Goal: Navigation & Orientation: Find specific page/section

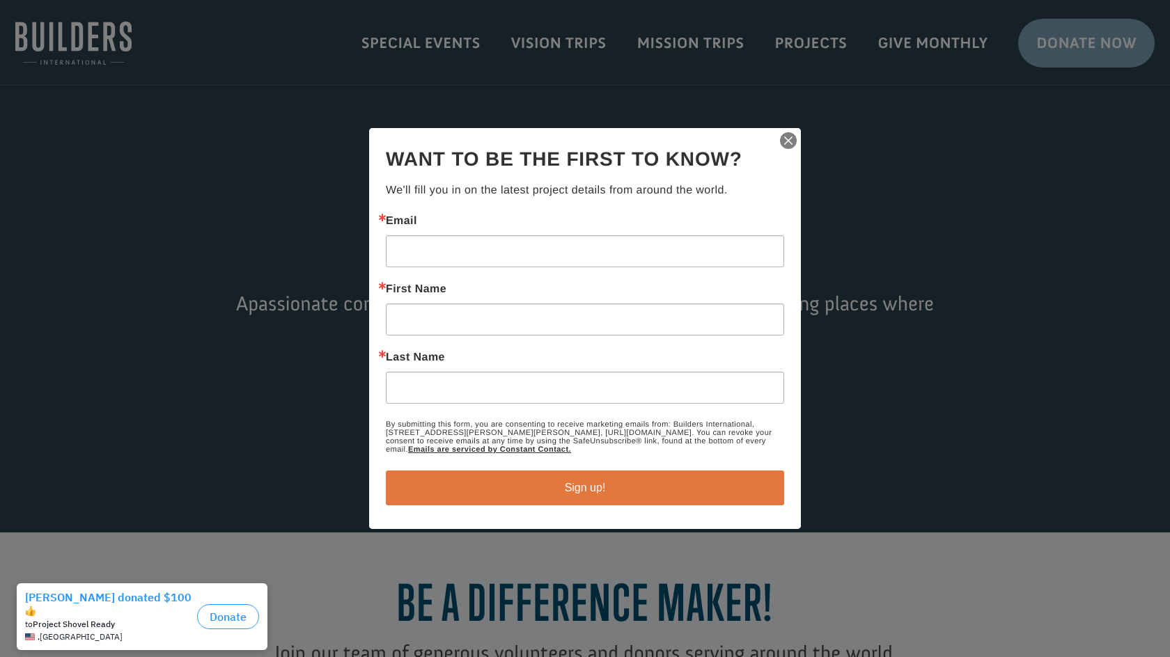
click at [788, 142] on img "button" at bounding box center [789, 141] width 20 height 20
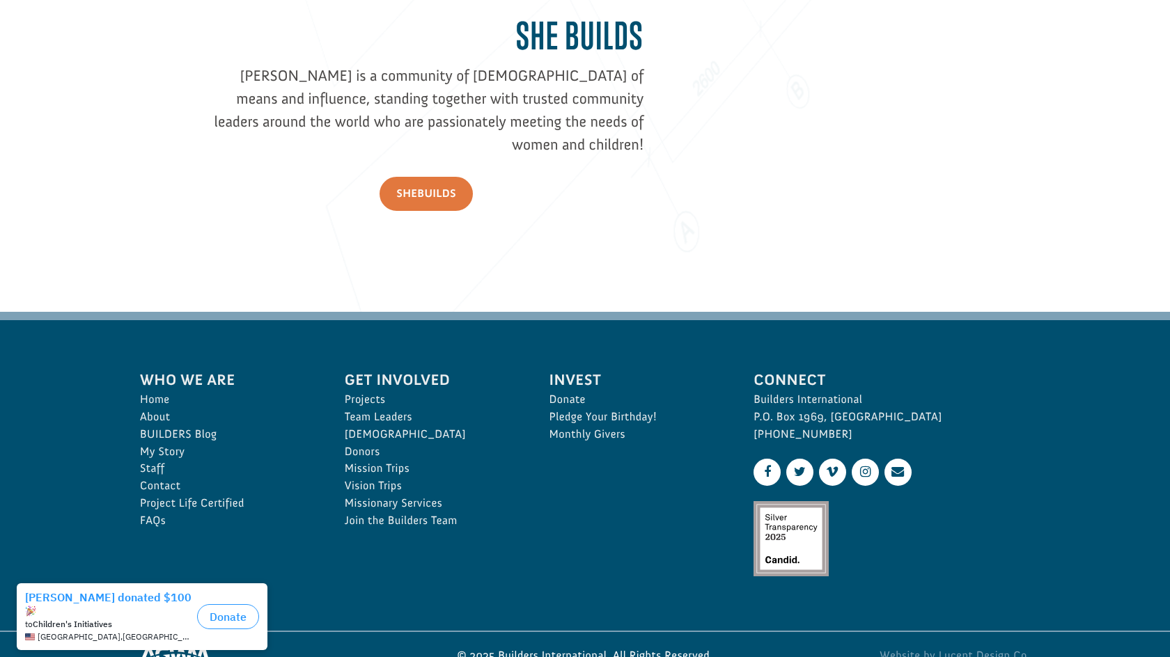
scroll to position [1961, 0]
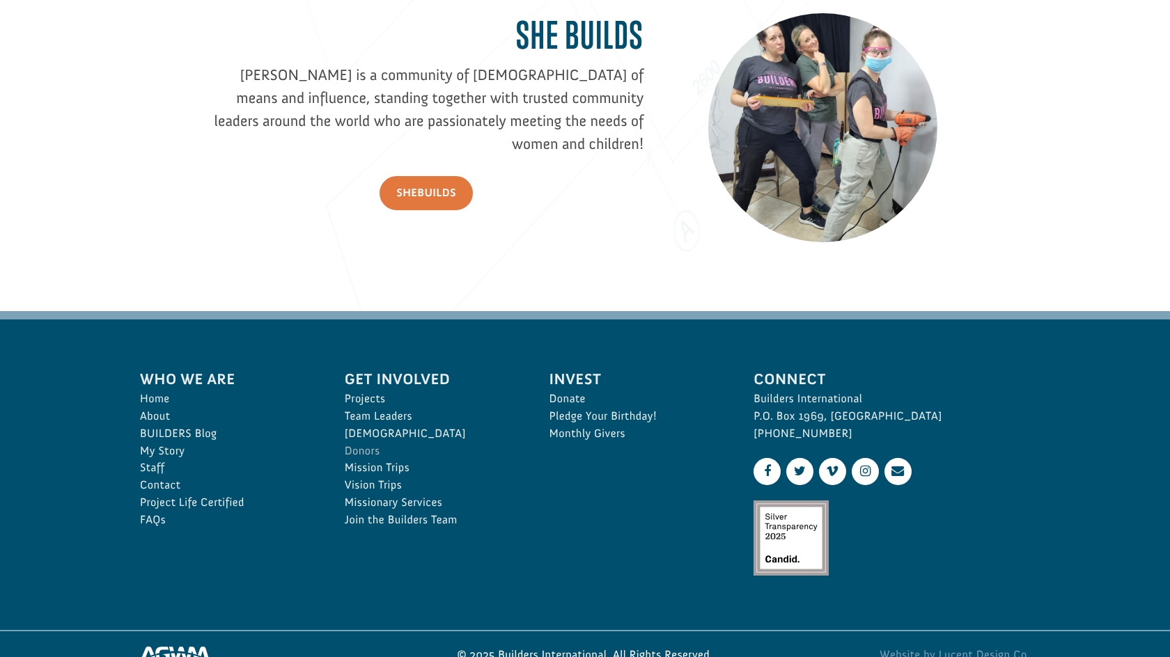
click at [366, 447] on link "Donors" at bounding box center [432, 451] width 174 height 17
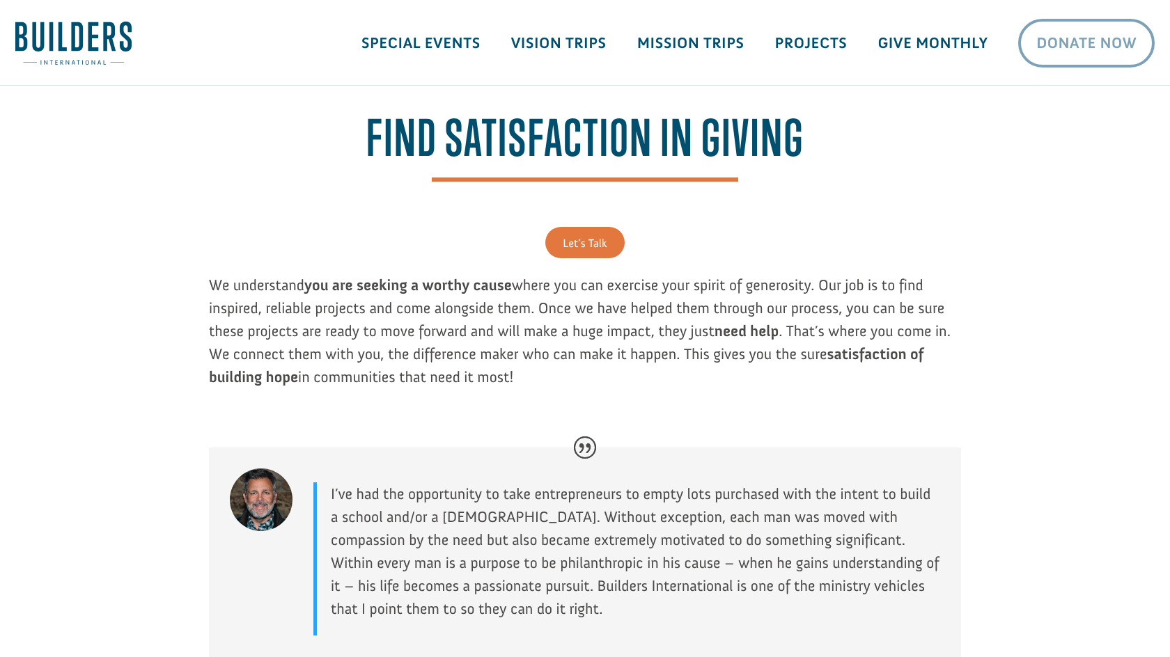
click at [1071, 36] on link "Donate Now" at bounding box center [1086, 43] width 137 height 49
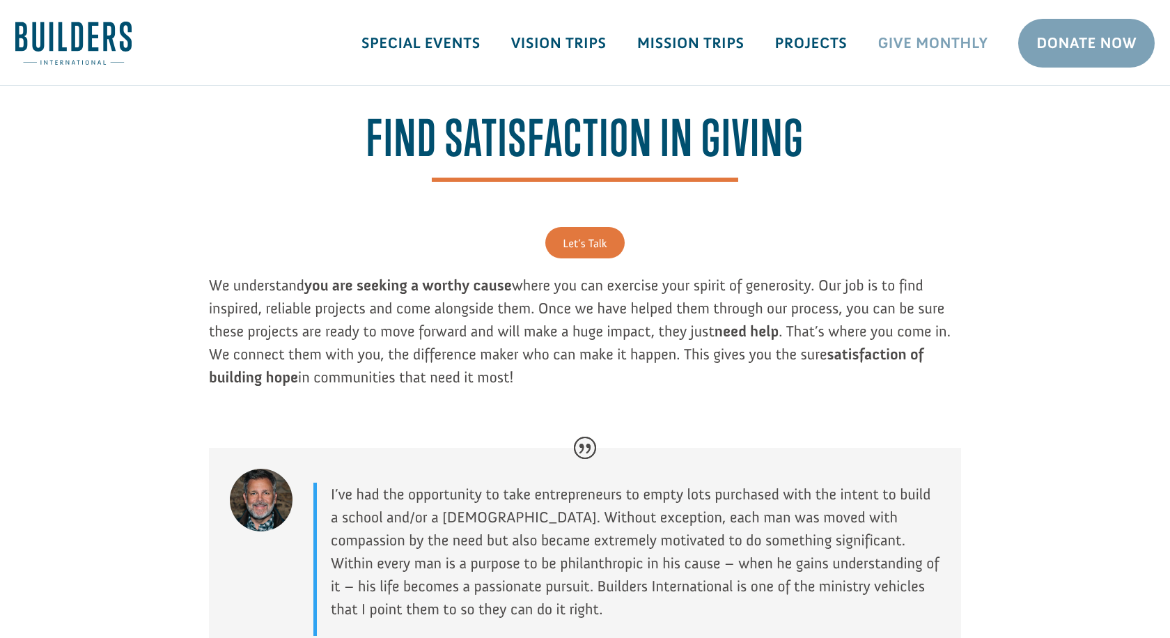
click at [907, 45] on link "Give Monthly" at bounding box center [932, 43] width 141 height 40
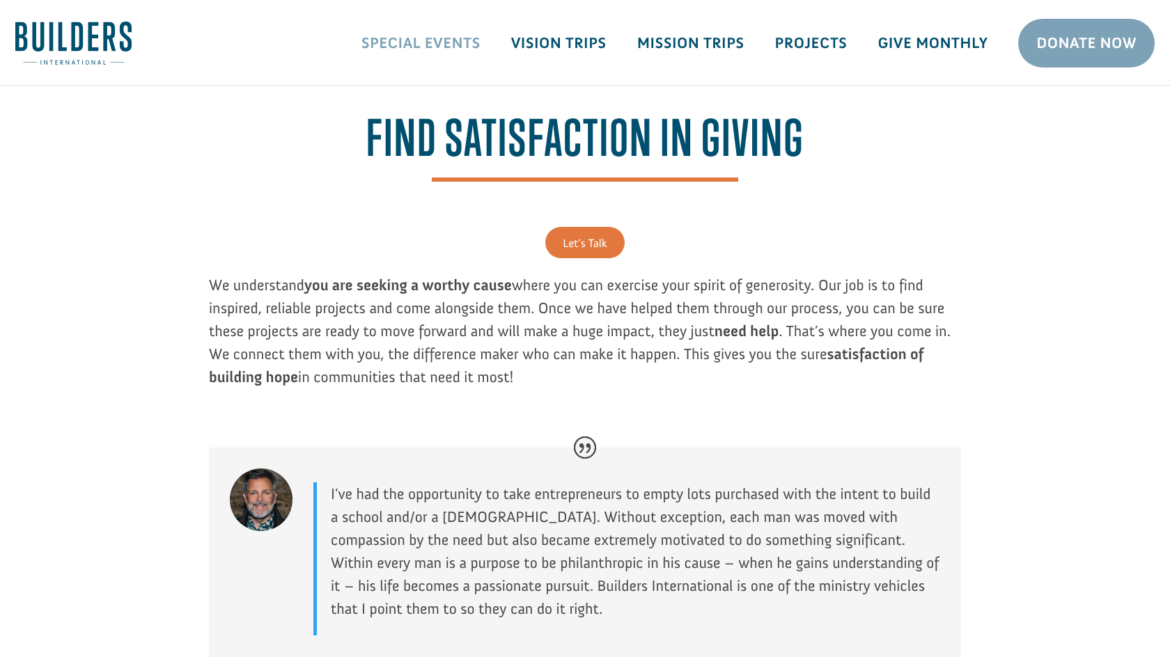
click at [445, 41] on link "Special Events" at bounding box center [421, 43] width 150 height 40
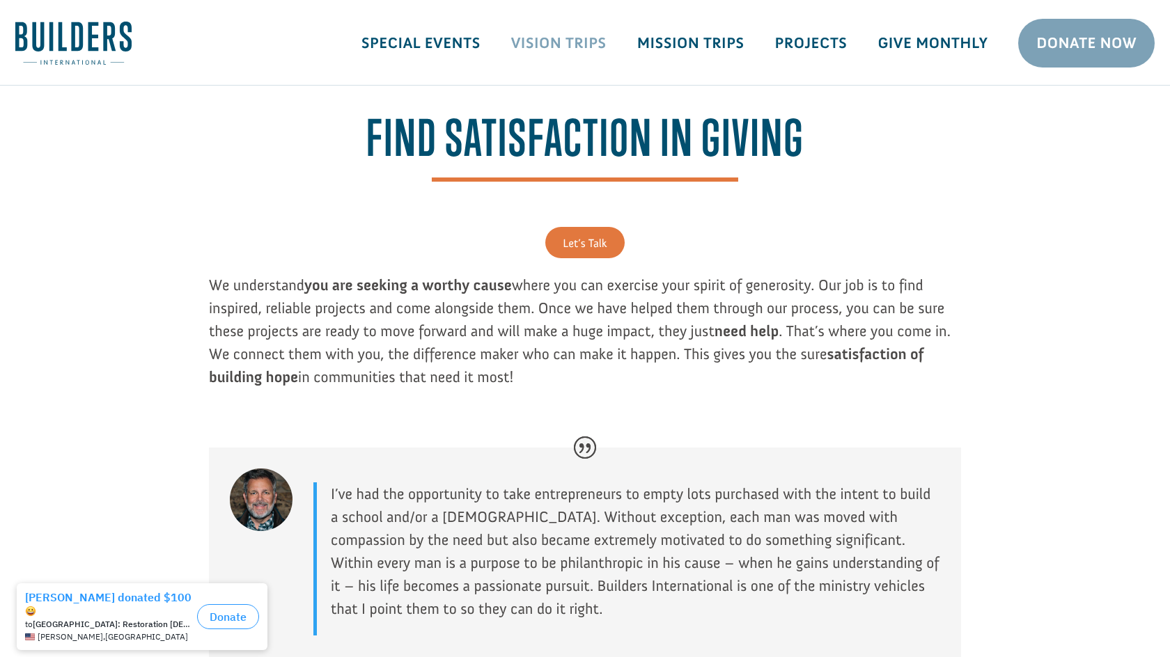
click at [574, 41] on link "Vision Trips" at bounding box center [559, 43] width 126 height 40
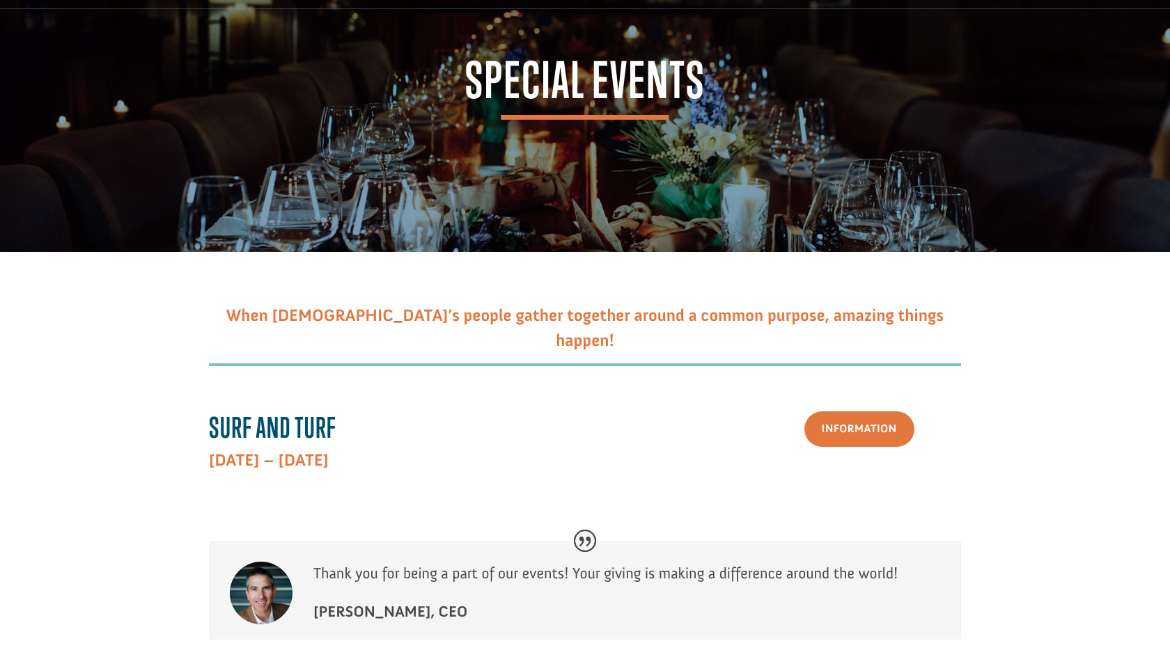
scroll to position [74, 0]
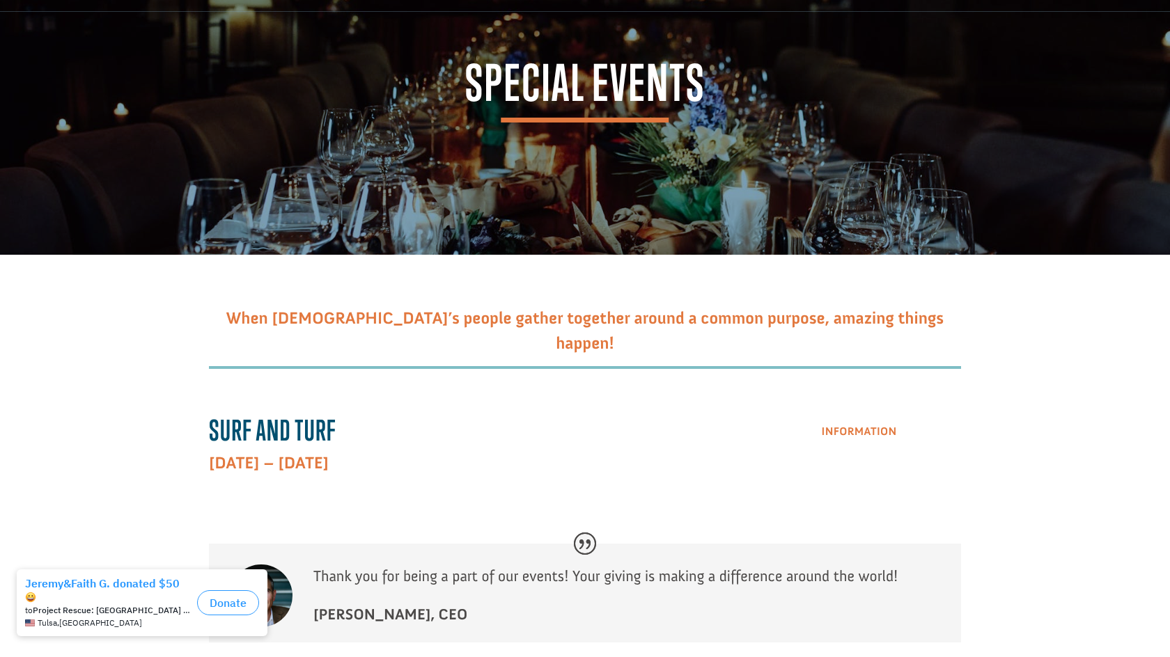
click at [875, 435] on link "Information" at bounding box center [859, 432] width 110 height 36
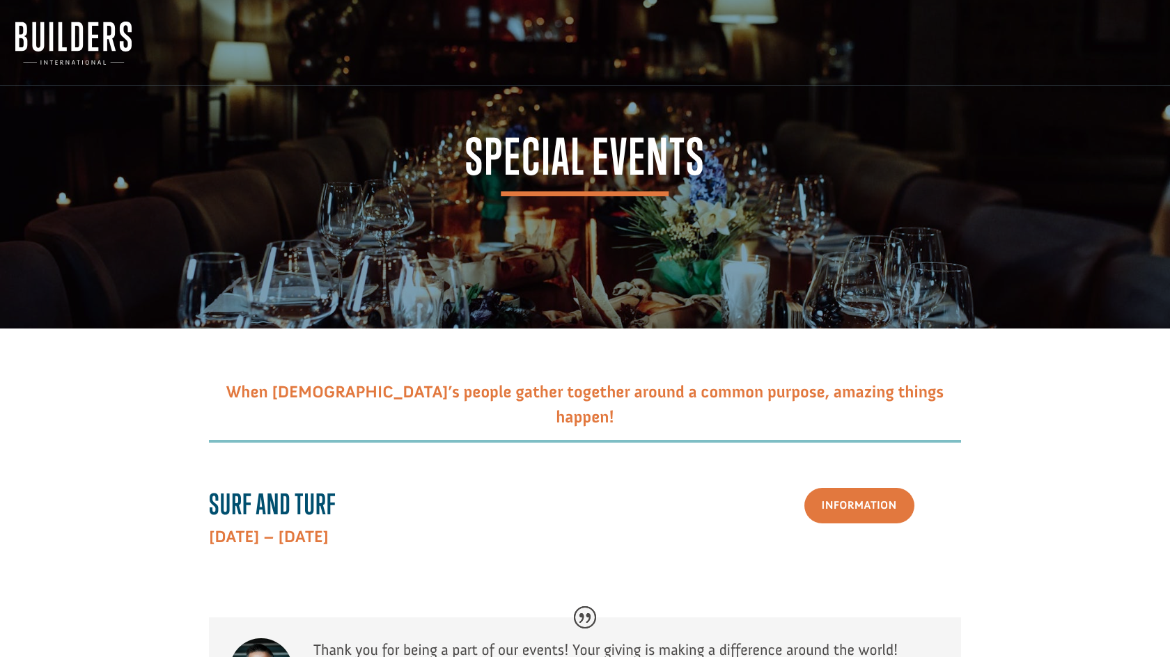
scroll to position [0, 0]
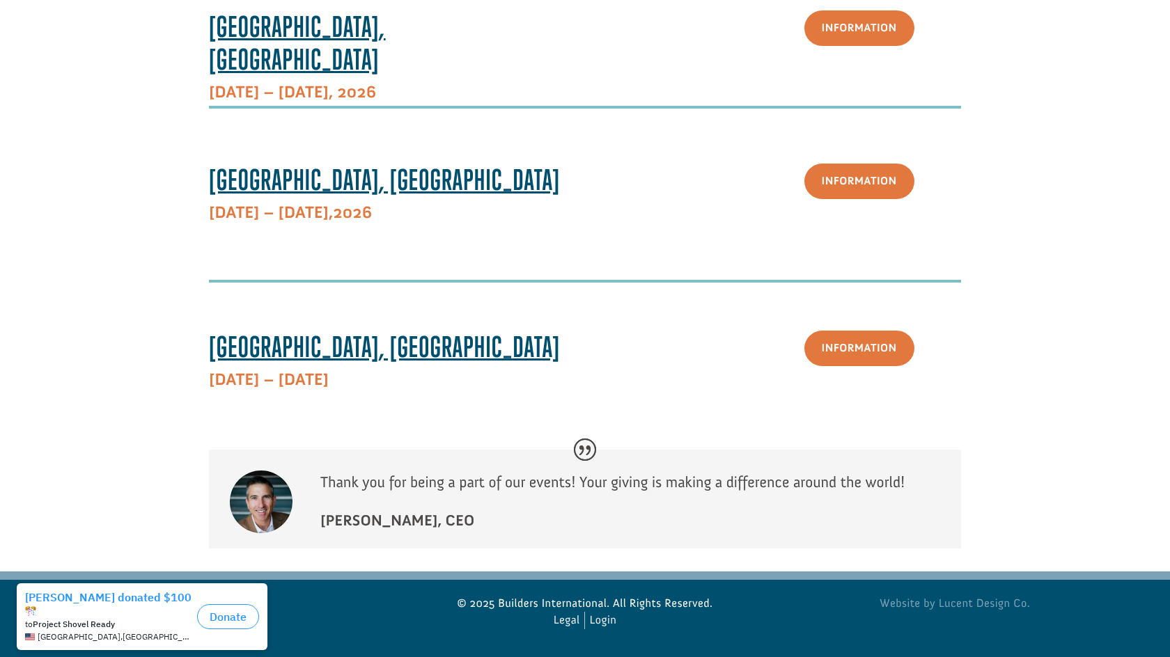
scroll to position [1099, 0]
click at [858, 357] on link "Information" at bounding box center [859, 350] width 110 height 36
